Goal: Find specific fact: Locate a discrete piece of known information

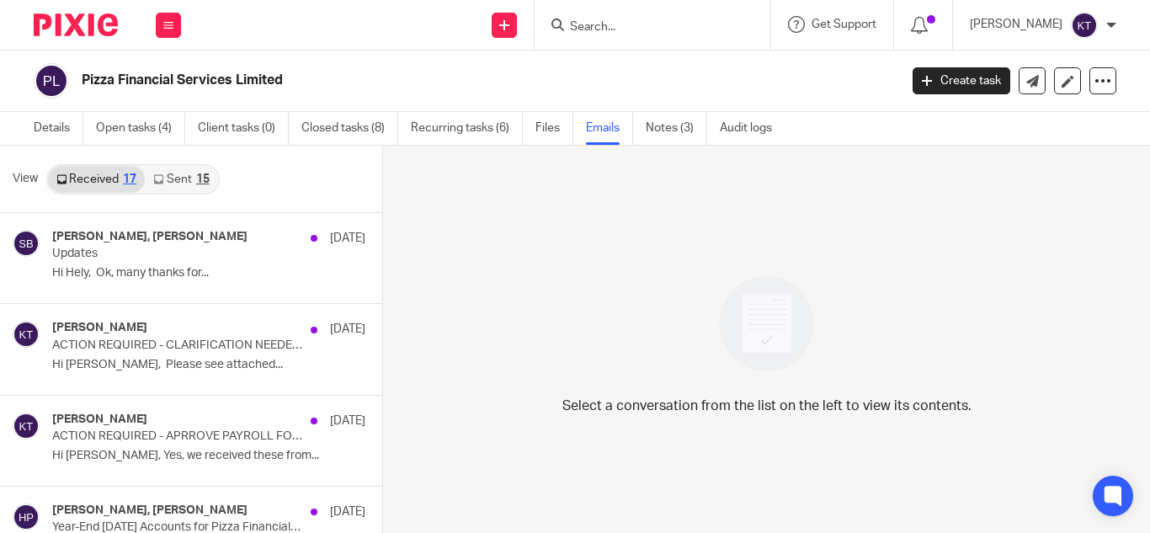
scroll to position [3, 0]
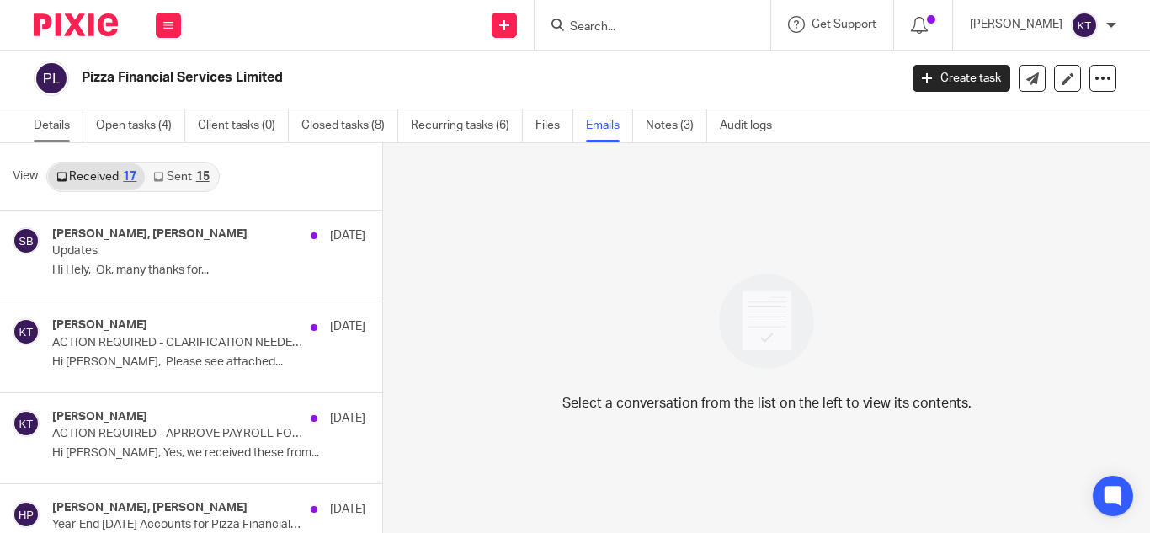
click at [52, 122] on link "Details" at bounding box center [59, 125] width 50 height 33
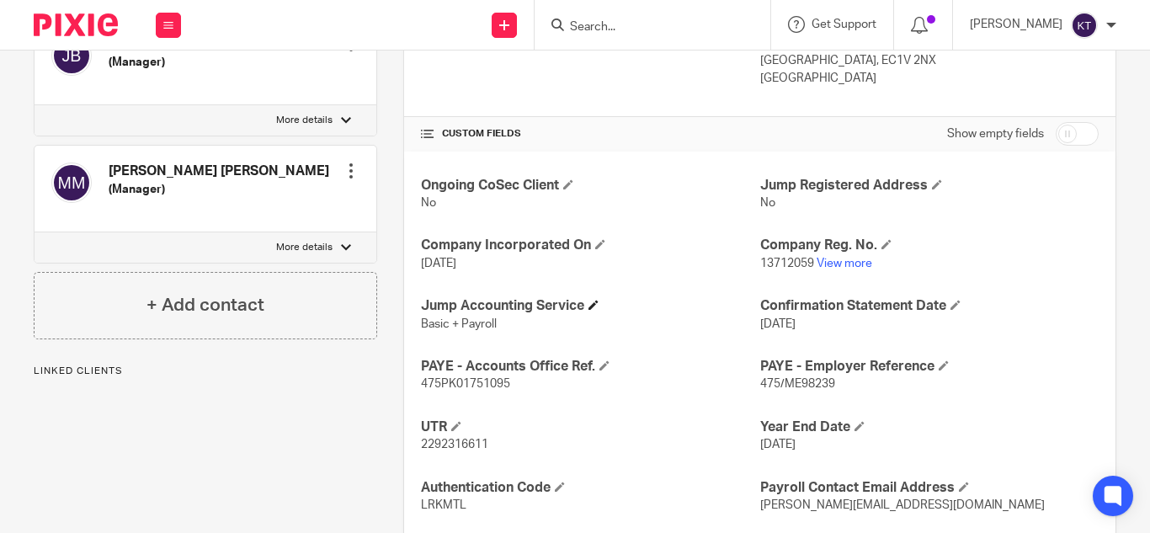
scroll to position [517, 0]
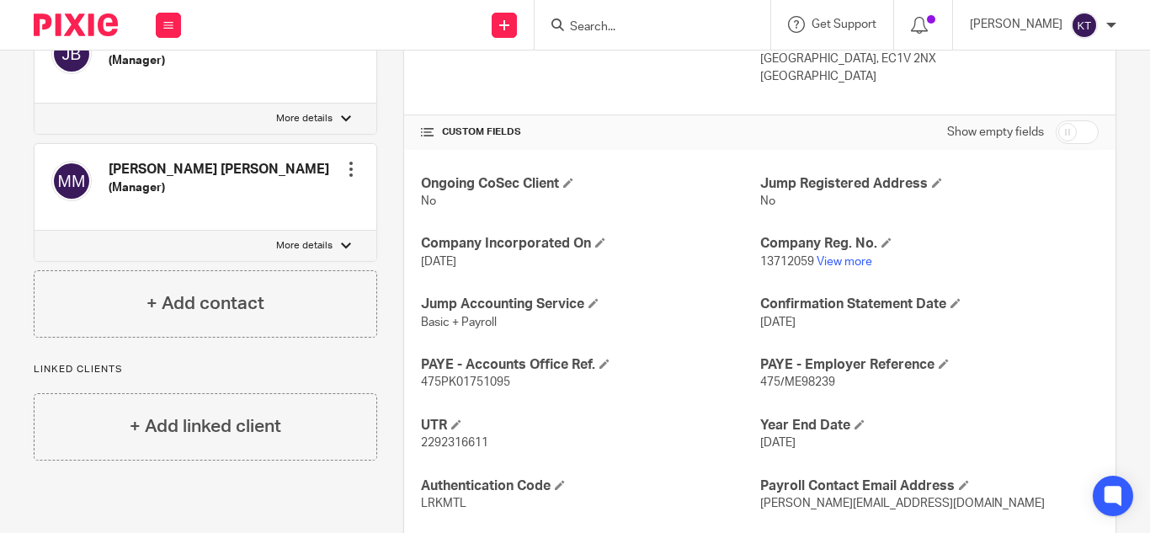
click at [806, 384] on span "475/ME98239" at bounding box center [798, 382] width 75 height 12
copy p "475/ME98239"
click at [484, 375] on p "475PK01751095" at bounding box center [590, 382] width 339 height 17
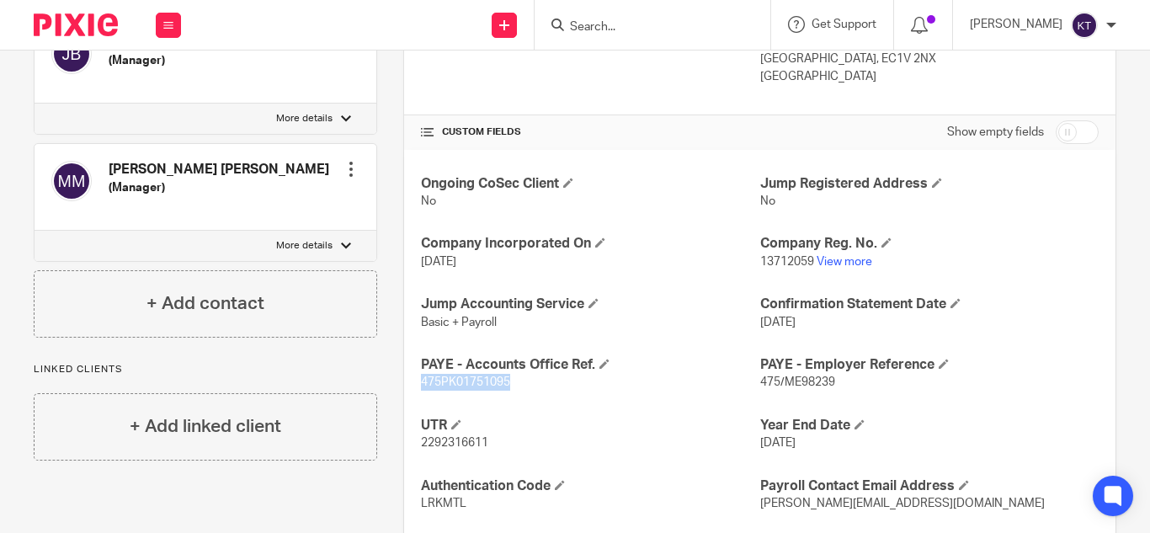
click at [484, 375] on p "475PK01751095" at bounding box center [590, 382] width 339 height 17
copy span "475PK01751095"
